Goal: Task Accomplishment & Management: Check status

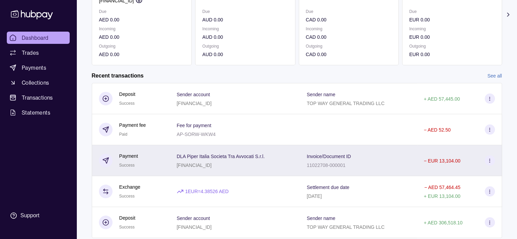
scroll to position [124, 0]
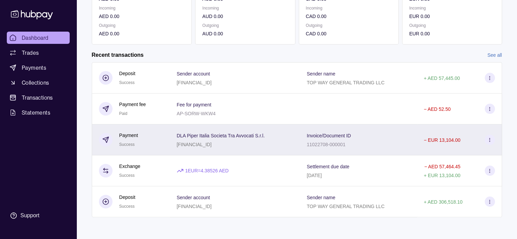
click at [125, 142] on span "Success" at bounding box center [126, 144] width 15 height 5
click at [125, 141] on html "Dashboard Trades Payments Collections Transactions Statements Support S Hello, …" at bounding box center [258, 58] width 517 height 362
click at [210, 144] on p "[FINANCIAL_ID]" at bounding box center [194, 144] width 35 height 5
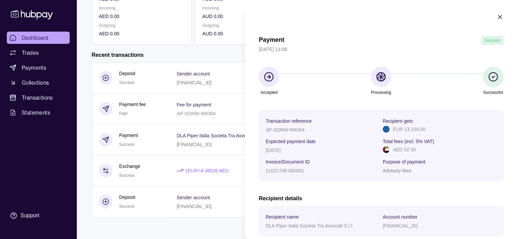
scroll to position [118, 0]
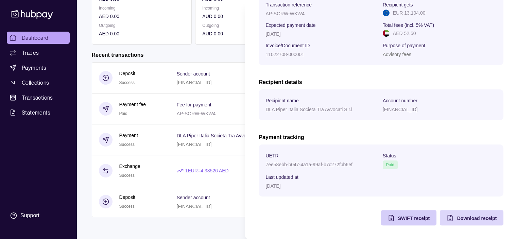
click at [410, 218] on span "SWIFT receipt" at bounding box center [414, 218] width 32 height 5
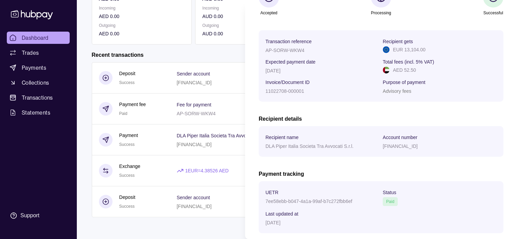
scroll to position [0, 0]
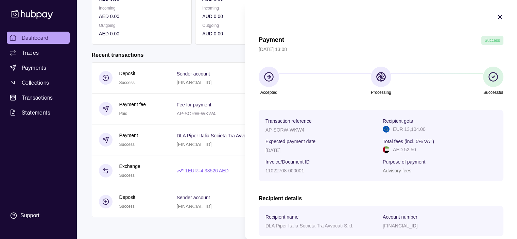
click at [497, 16] on icon "button" at bounding box center [500, 17] width 7 height 7
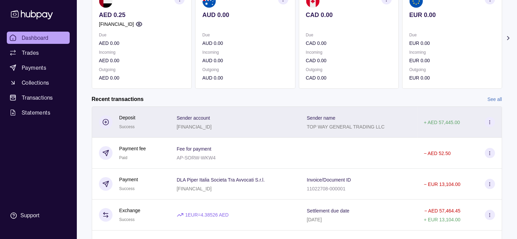
scroll to position [124, 0]
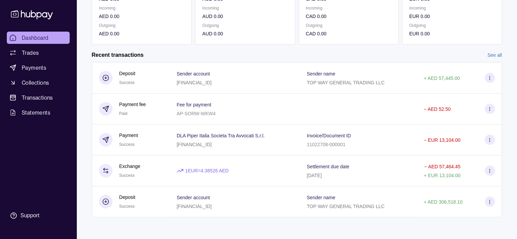
click at [489, 54] on link "See all" at bounding box center [495, 54] width 15 height 7
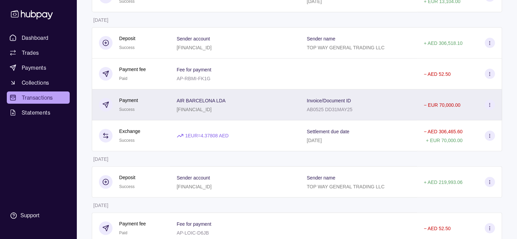
scroll to position [204, 0]
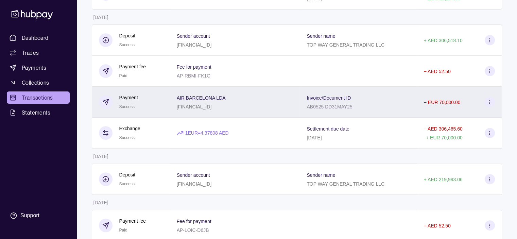
click at [123, 107] on span "Success" at bounding box center [126, 106] width 15 height 5
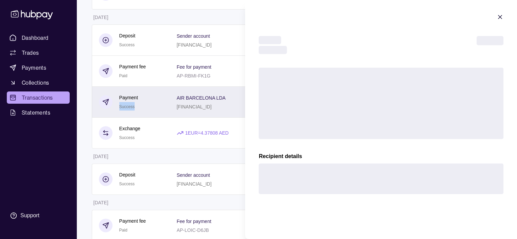
click at [123, 107] on html "Dashboard Trades Payments Collections Transactions Statements Support S Hello, …" at bounding box center [258, 203] width 517 height 814
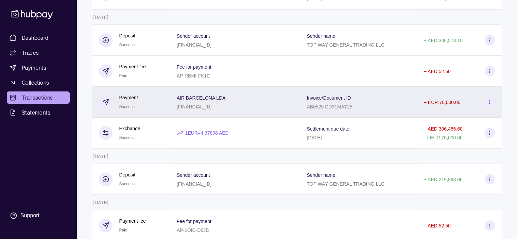
click at [201, 104] on div "[FINANCIAL_ID]" at bounding box center [201, 106] width 49 height 8
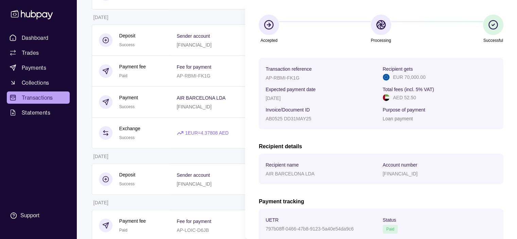
scroll to position [118, 0]
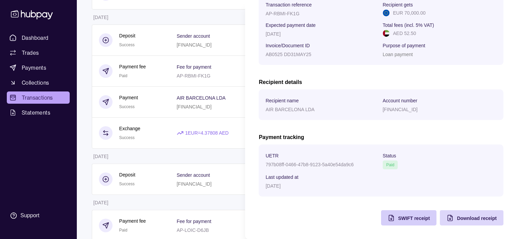
click at [402, 216] on span "SWIFT receipt" at bounding box center [414, 218] width 32 height 5
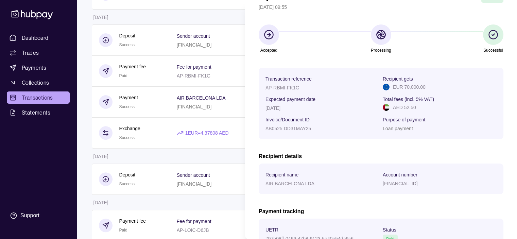
scroll to position [0, 0]
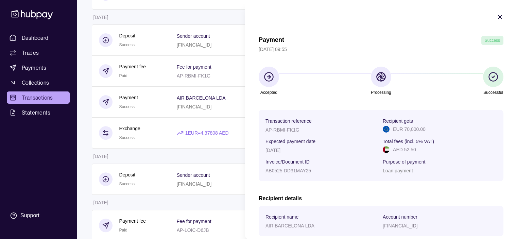
click at [497, 16] on icon "button" at bounding box center [500, 17] width 7 height 7
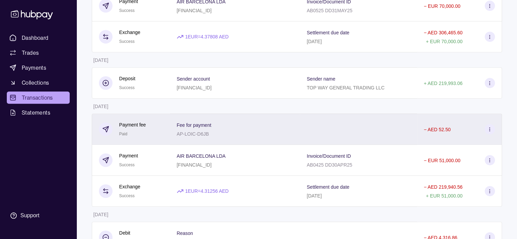
scroll to position [306, 0]
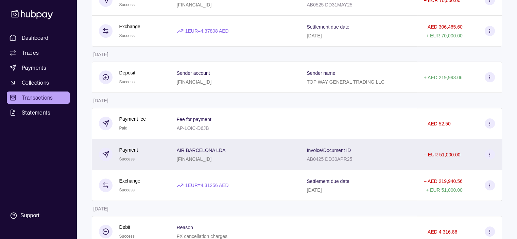
click at [126, 162] on span "Success" at bounding box center [126, 159] width 15 height 5
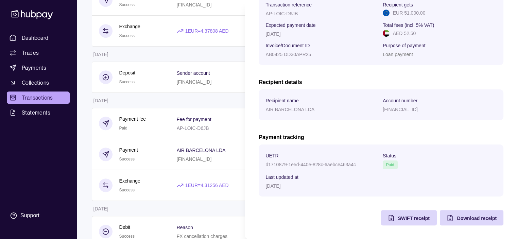
scroll to position [118, 0]
click at [402, 218] on span "SWIFT receipt" at bounding box center [414, 218] width 32 height 5
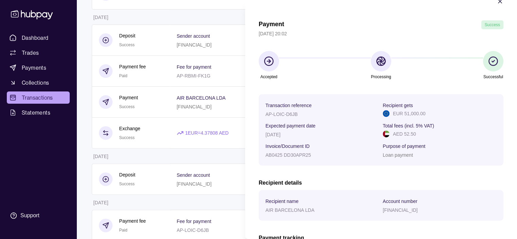
scroll to position [0, 0]
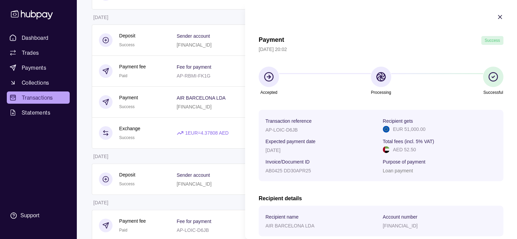
drag, startPoint x: 495, startPoint y: 19, endPoint x: 490, endPoint y: 20, distance: 5.8
click at [490, 20] on section "Payment Success [DATE] 20:02 Accepted Processing Successful Transaction referen…" at bounding box center [381, 177] width 272 height 355
click at [497, 15] on icon "button" at bounding box center [500, 17] width 7 height 7
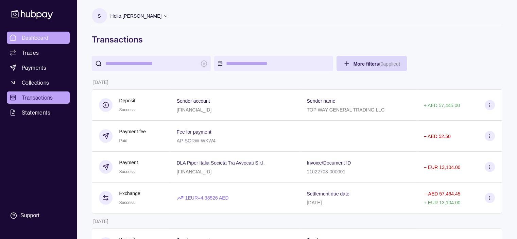
click at [34, 37] on span "Dashboard" at bounding box center [35, 38] width 27 height 8
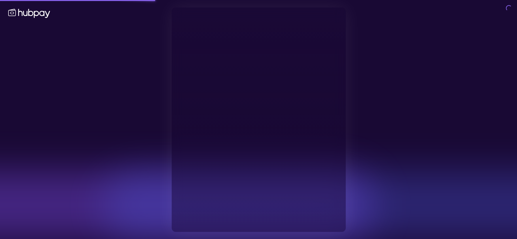
type input "**********"
